Goal: Transaction & Acquisition: Book appointment/travel/reservation

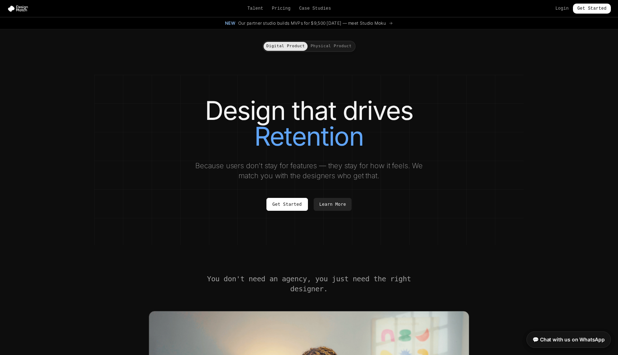
click at [328, 46] on button "Physical Product" at bounding box center [331, 46] width 47 height 9
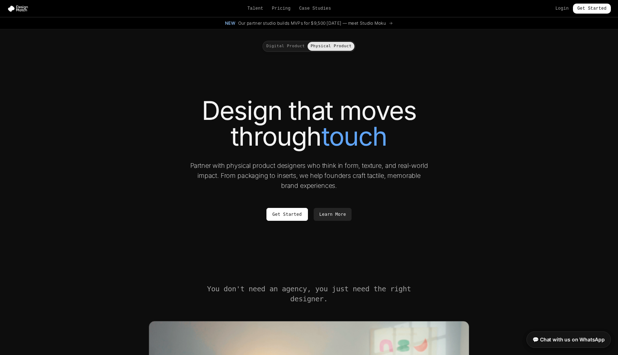
click at [288, 41] on div "Digital Product Physical Product" at bounding box center [309, 46] width 93 height 11
click at [278, 48] on button "Digital Product" at bounding box center [286, 46] width 44 height 9
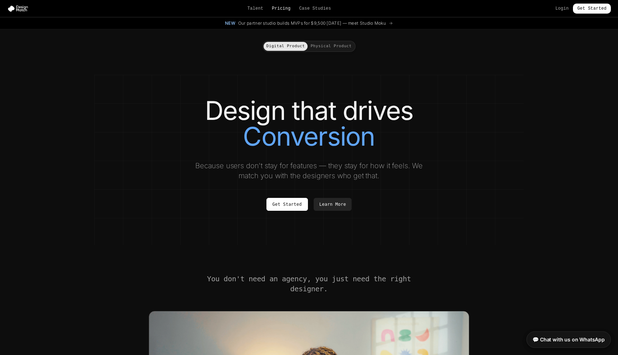
click at [286, 7] on link "Pricing" at bounding box center [281, 9] width 19 height 6
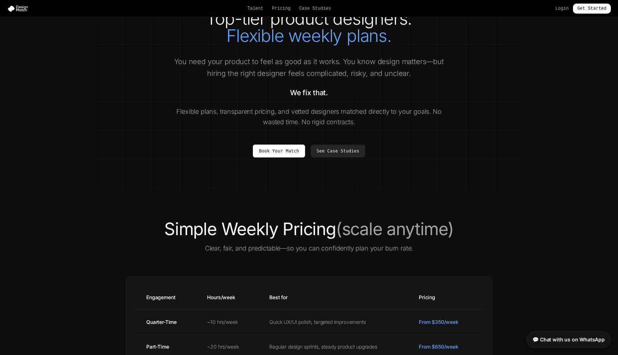
scroll to position [27, 0]
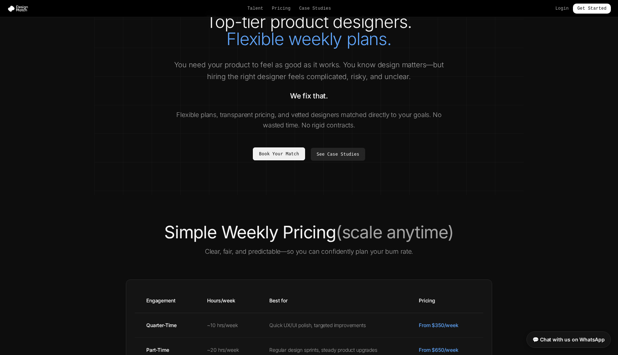
click at [282, 152] on link "Book Your Match" at bounding box center [279, 153] width 52 height 13
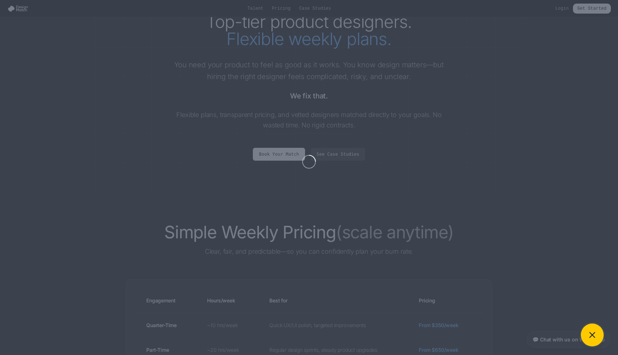
click at [593, 329] on button at bounding box center [592, 334] width 23 height 23
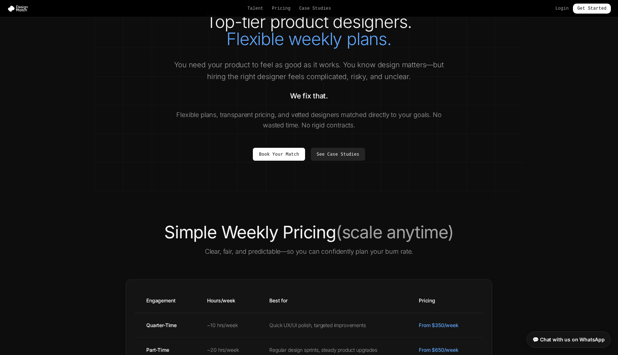
scroll to position [0, 0]
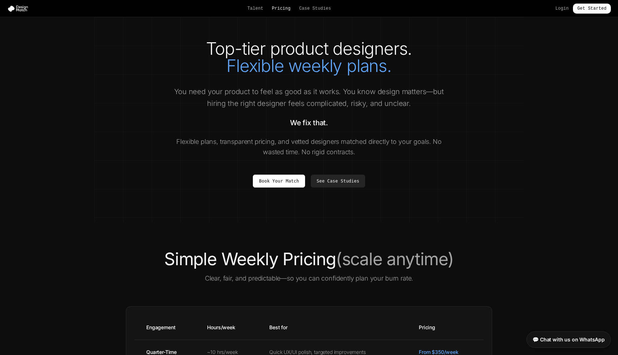
click at [281, 8] on link "Pricing" at bounding box center [281, 9] width 19 height 6
